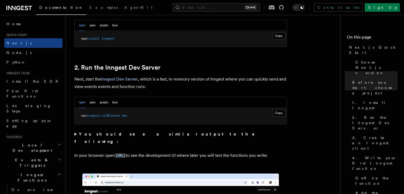
scroll to position [337, 0]
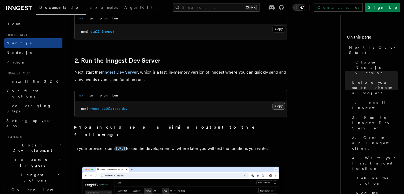
click at [278, 104] on button "Copy Copied" at bounding box center [278, 105] width 12 height 7
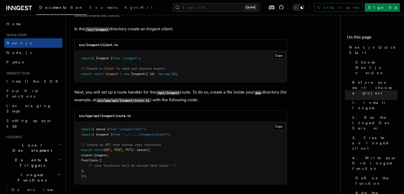
scroll to position [680, 0]
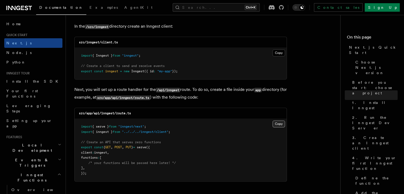
click at [279, 124] on button "Copy Copied" at bounding box center [278, 123] width 12 height 7
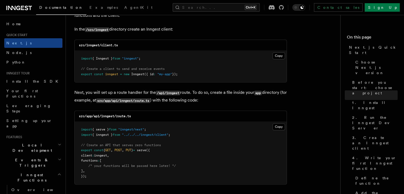
scroll to position [681, 0]
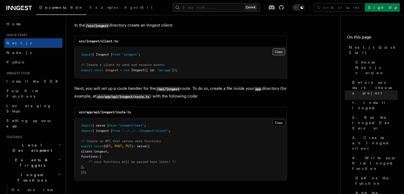
click at [274, 50] on button "Copy Copied" at bounding box center [278, 51] width 12 height 7
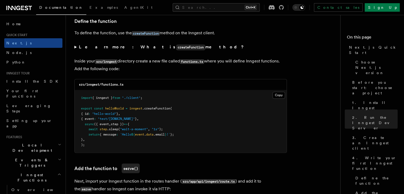
scroll to position [906, 0]
click at [282, 95] on button "Copy Copied" at bounding box center [278, 94] width 12 height 7
click at [75, 47] on summary "Learn more: What is createFunction method?" at bounding box center [180, 47] width 212 height 8
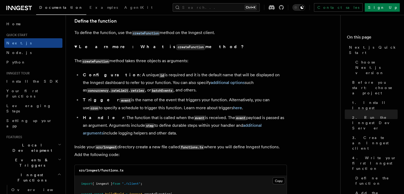
click at [75, 47] on summary "Learn more: What is createFunction method?" at bounding box center [180, 47] width 212 height 8
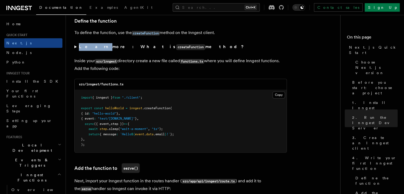
click at [75, 47] on summary "Learn more: What is createFunction method?" at bounding box center [180, 47] width 212 height 8
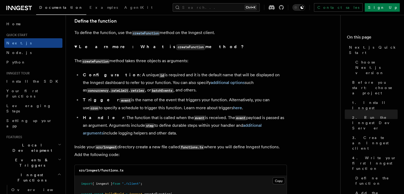
click at [75, 47] on summary "Learn more: What is createFunction method?" at bounding box center [180, 47] width 212 height 8
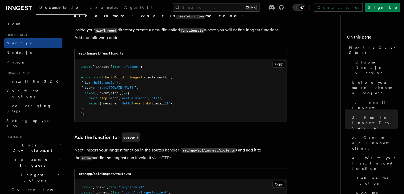
scroll to position [937, 0]
click at [76, 17] on summary "Learn more: What is createFunction method?" at bounding box center [180, 16] width 212 height 8
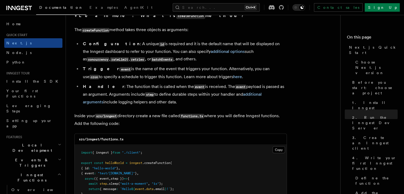
click at [76, 17] on summary "Learn more: What is createFunction method?" at bounding box center [180, 16] width 212 height 8
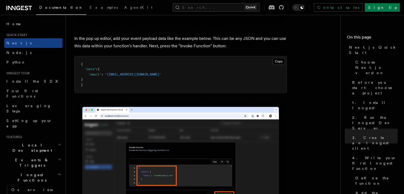
scroll to position [1581, 0]
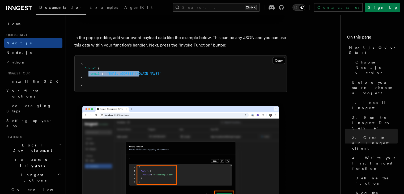
drag, startPoint x: 139, startPoint y: 75, endPoint x: 88, endPoint y: 76, distance: 50.7
click at [88, 75] on span ""email" : "[EMAIL_ADDRESS][DOMAIN_NAME]"" at bounding box center [121, 74] width 80 height 4
copy span ""email" : "[EMAIL_ADDRESS][DOMAIN_NAME]""
click at [277, 63] on button "Copy Copied" at bounding box center [278, 60] width 12 height 7
